Goal: Download file/media

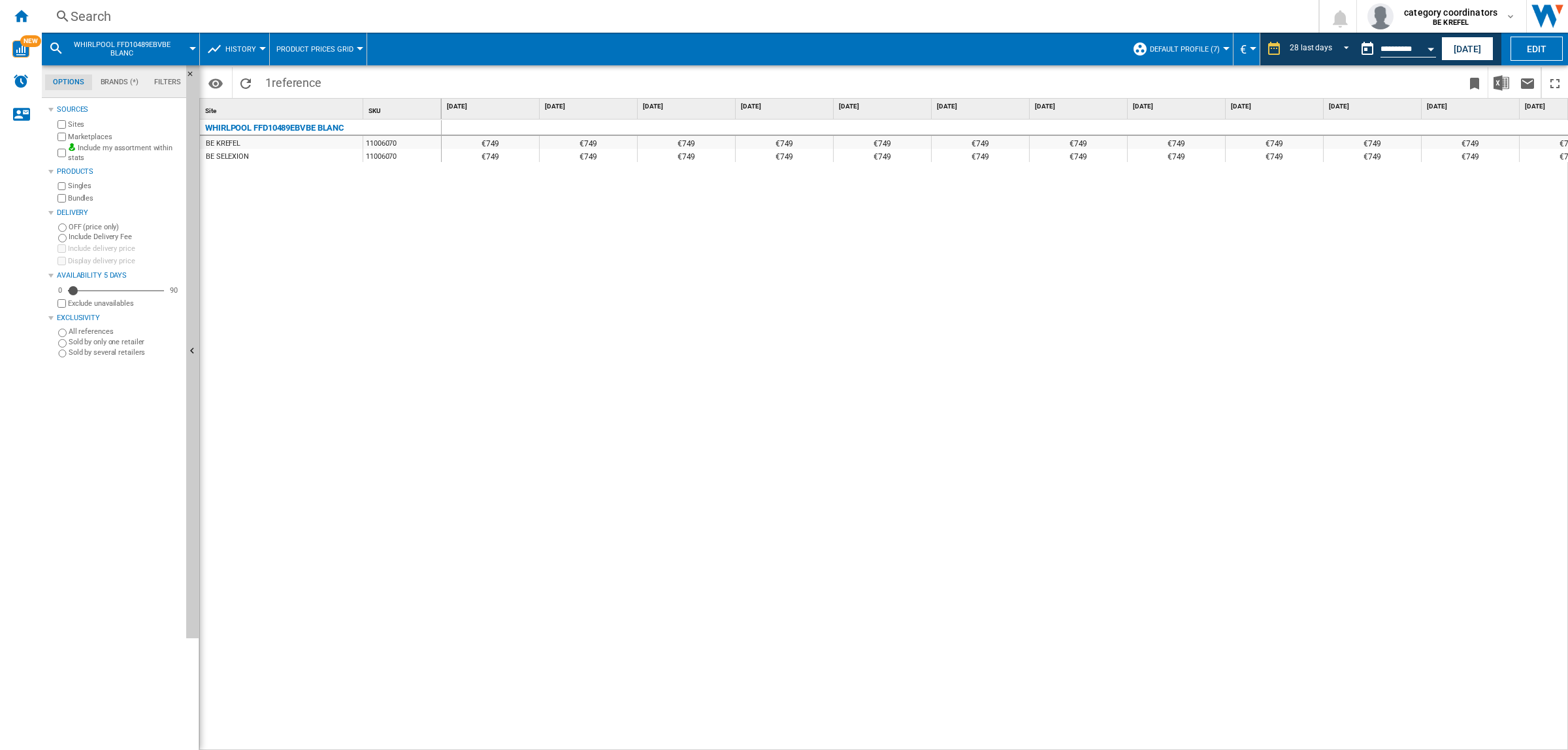
scroll to position [0, 1392]
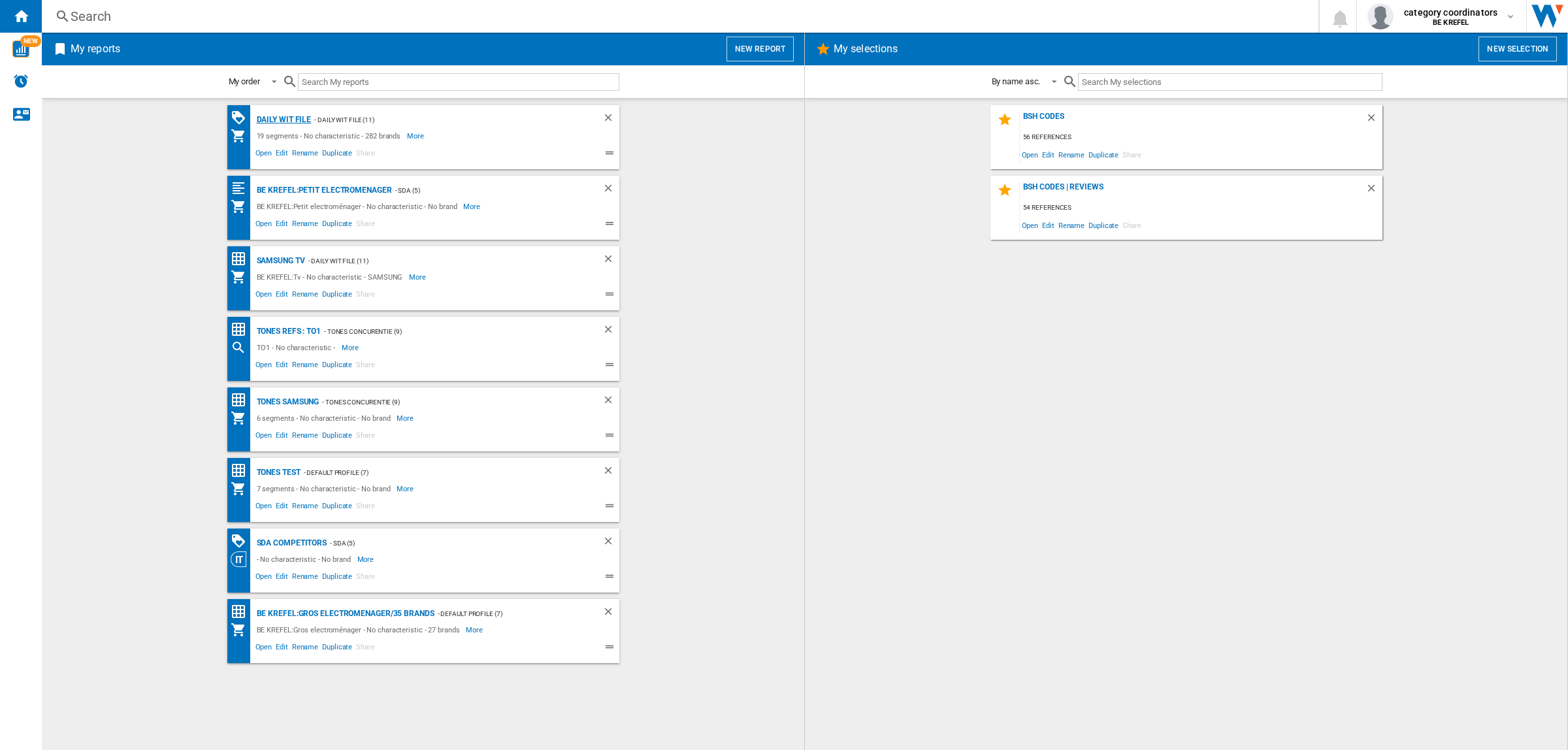
click at [284, 116] on div "Daily WIT file" at bounding box center [282, 120] width 58 height 16
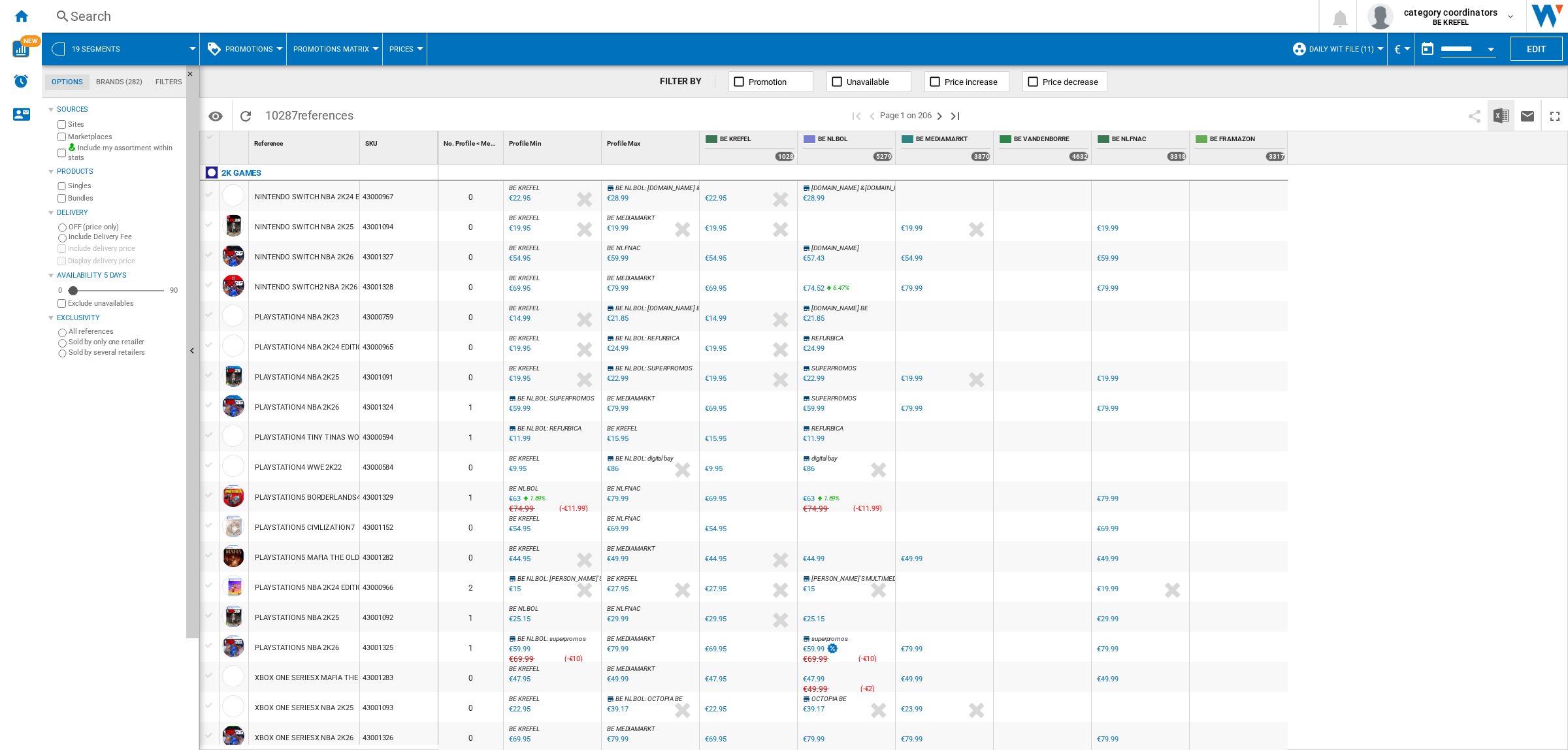
click at [1497, 118] on img "Download in Excel" at bounding box center [1501, 115] width 15 height 15
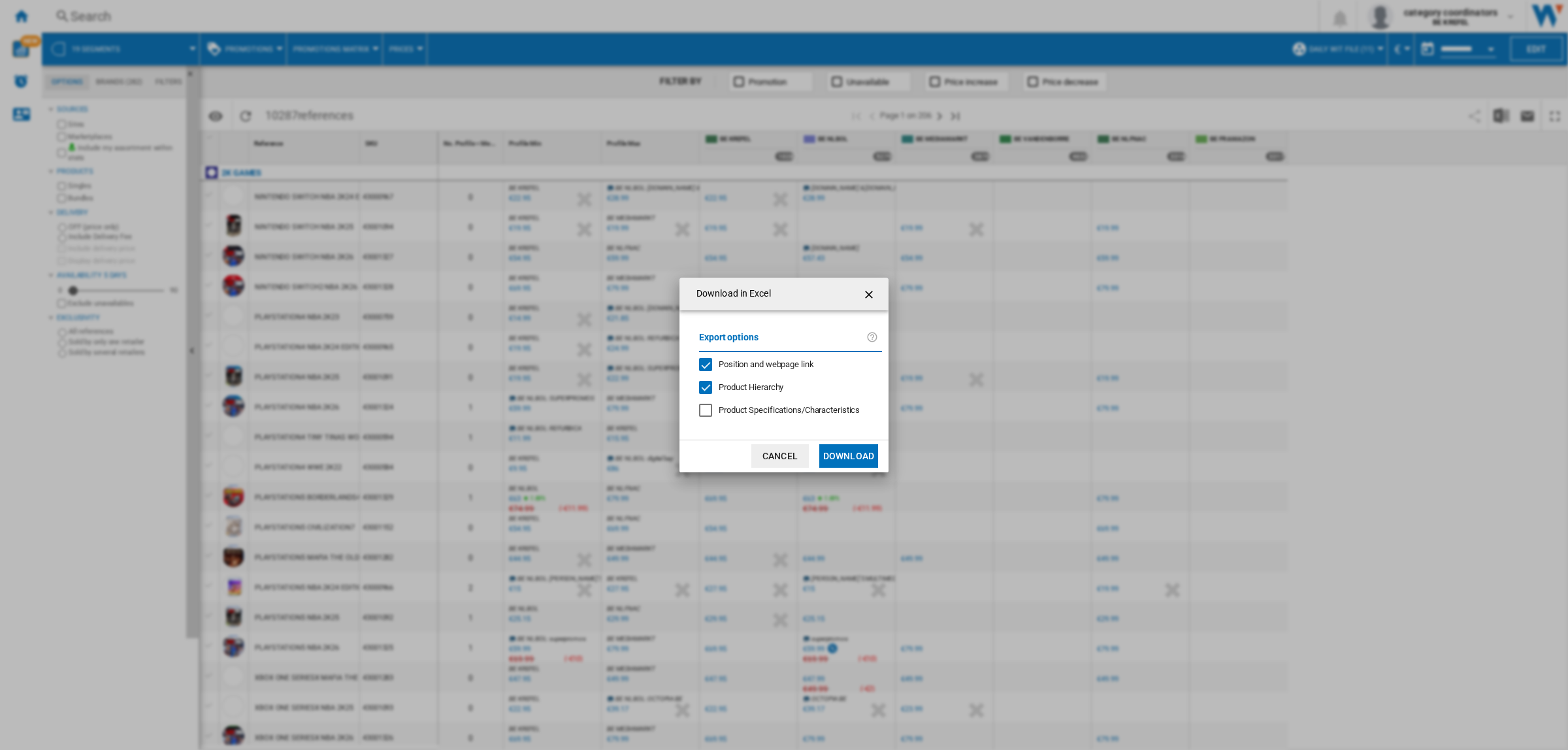
click at [860, 453] on button "Download" at bounding box center [848, 455] width 59 height 23
